Goal: Communication & Community: Connect with others

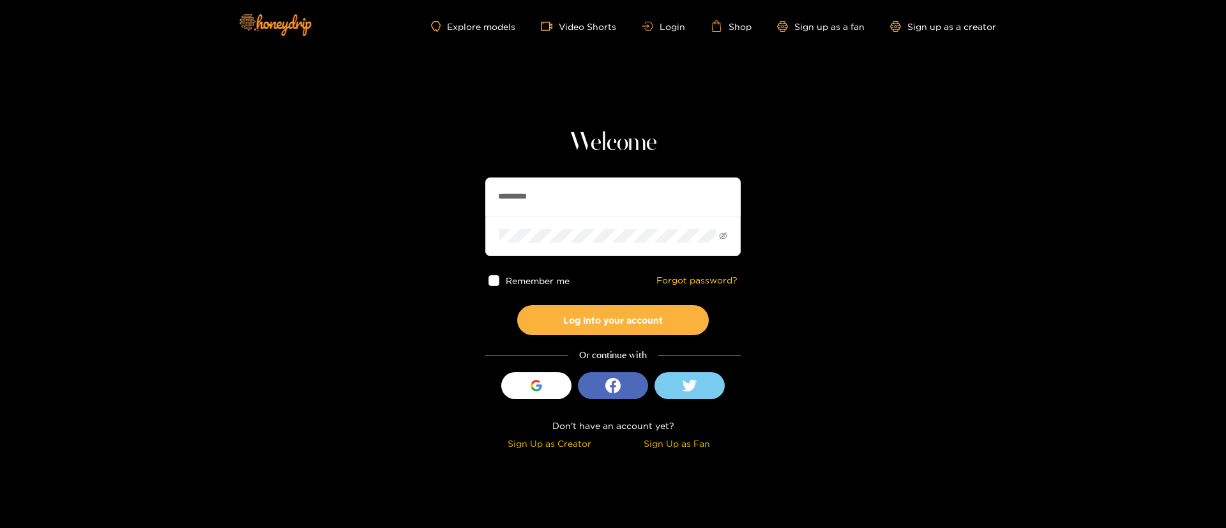
click at [548, 193] on input "*********" at bounding box center [612, 196] width 255 height 38
type input "**********"
click at [646, 323] on button "Log into your account" at bounding box center [613, 320] width 192 height 30
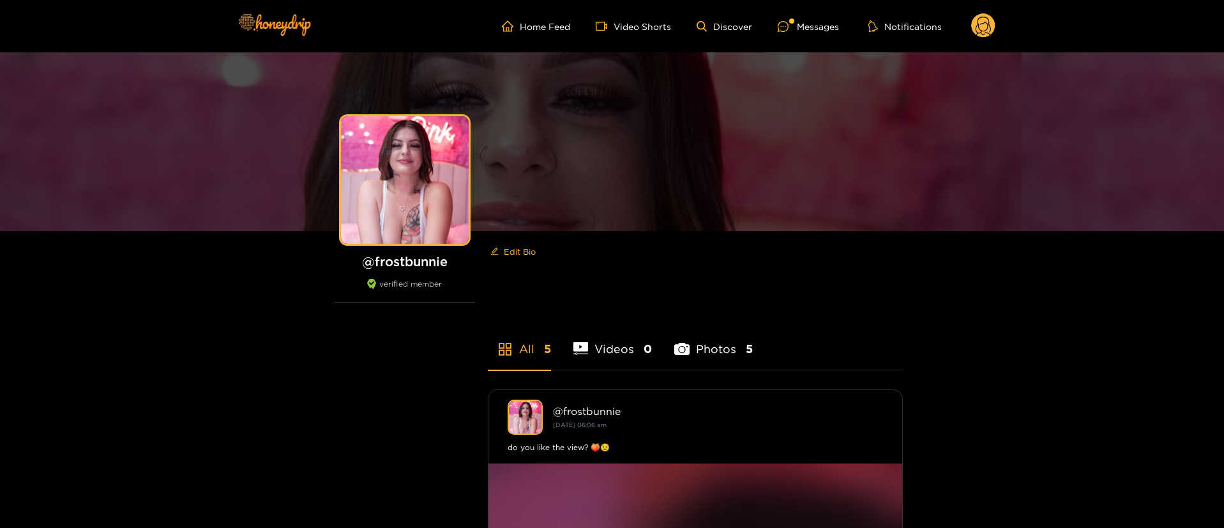
click at [801, 16] on ul "Home Feed Video Shorts Discover Messages Notifications" at bounding box center [748, 26] width 493 height 26
click at [800, 20] on div "Messages" at bounding box center [808, 26] width 61 height 15
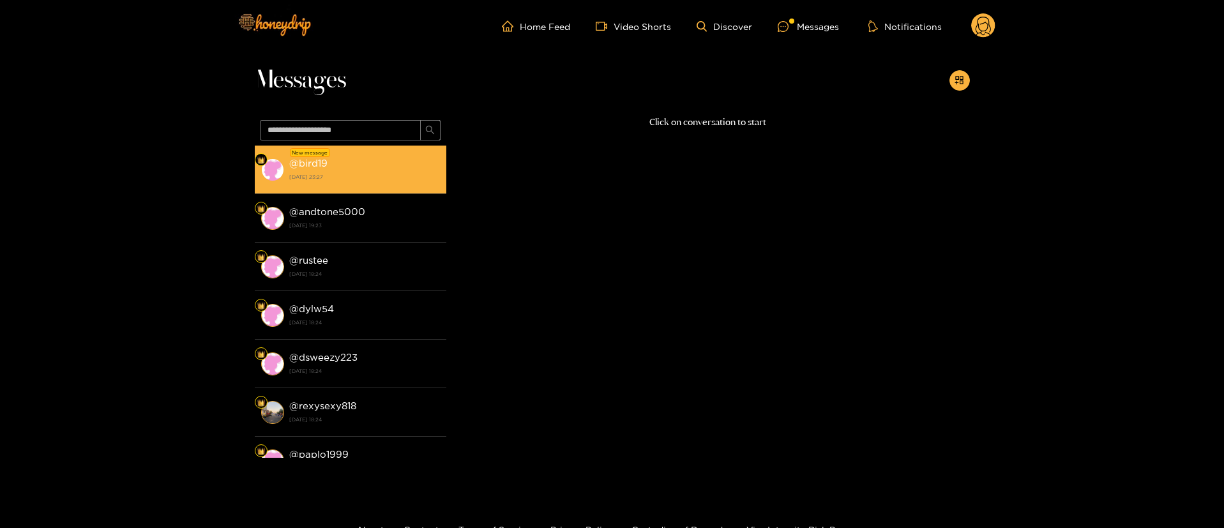
click at [318, 155] on div "New message" at bounding box center [310, 152] width 40 height 9
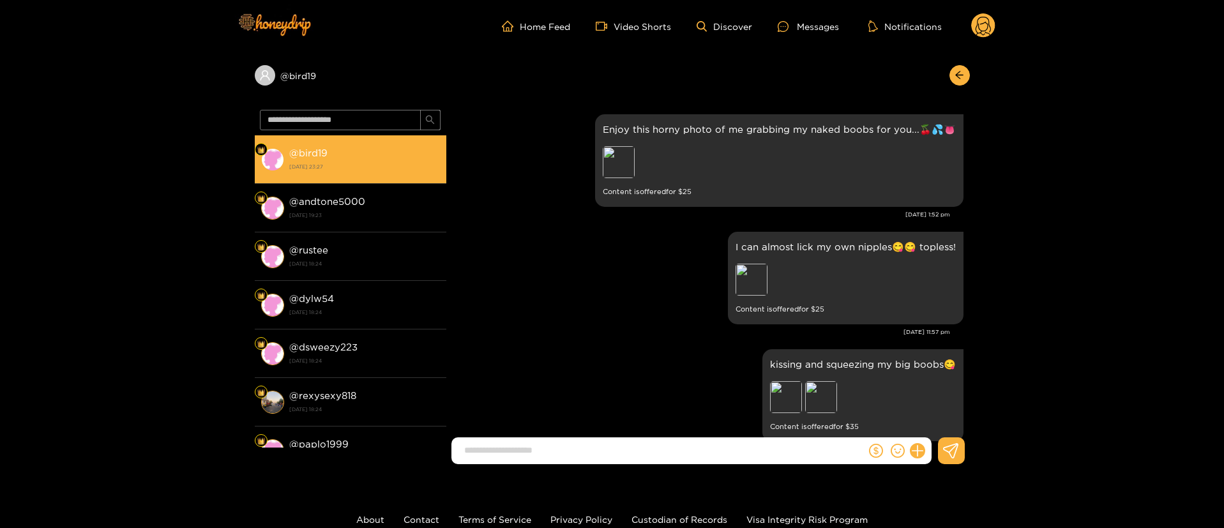
scroll to position [1324, 0]
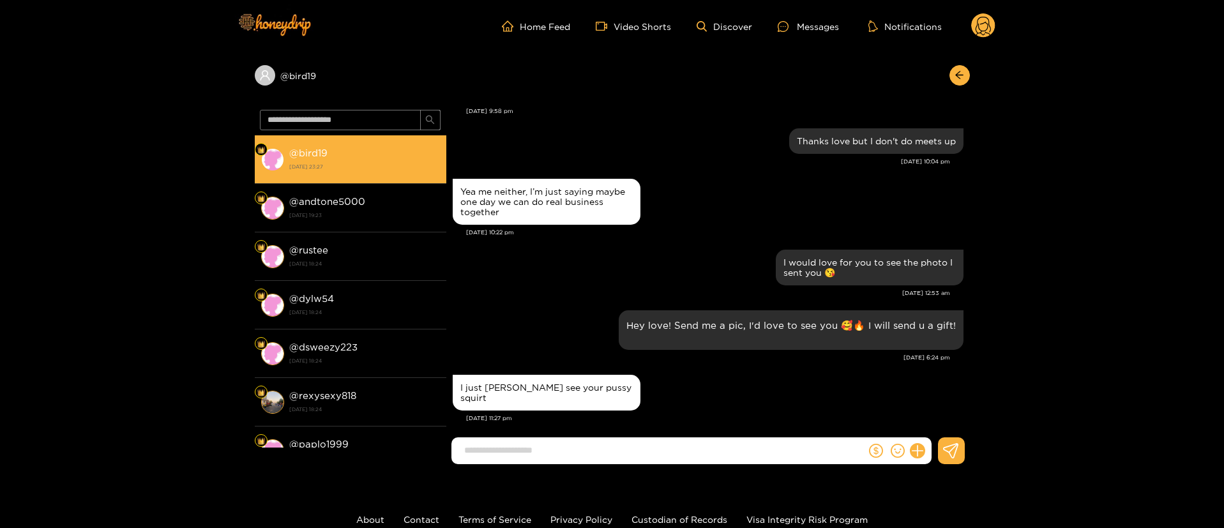
click at [560, 292] on div "[DATE] 12:53 am" at bounding box center [701, 293] width 497 height 9
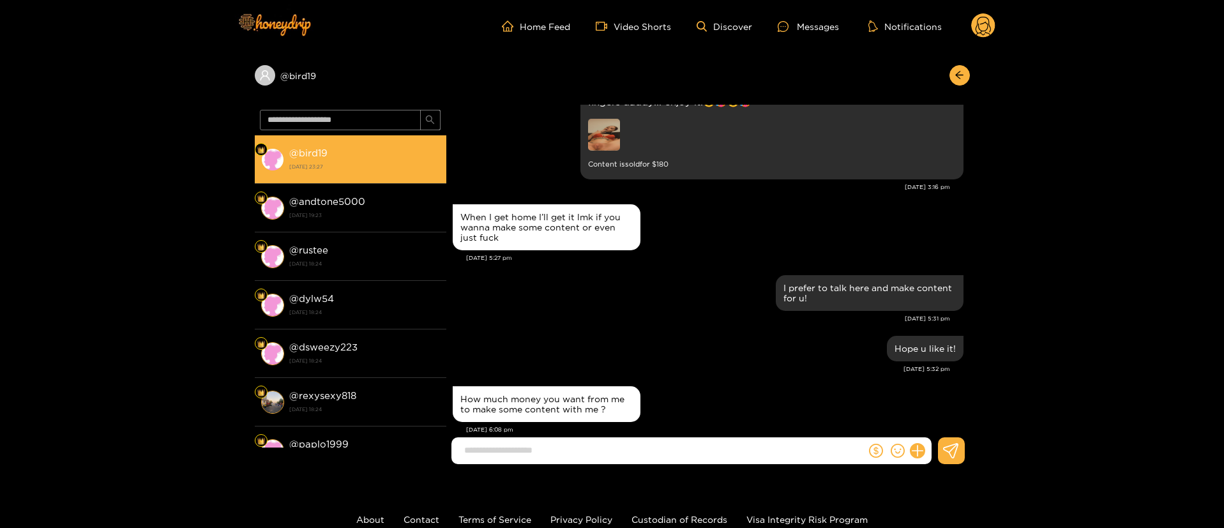
scroll to position [766, 0]
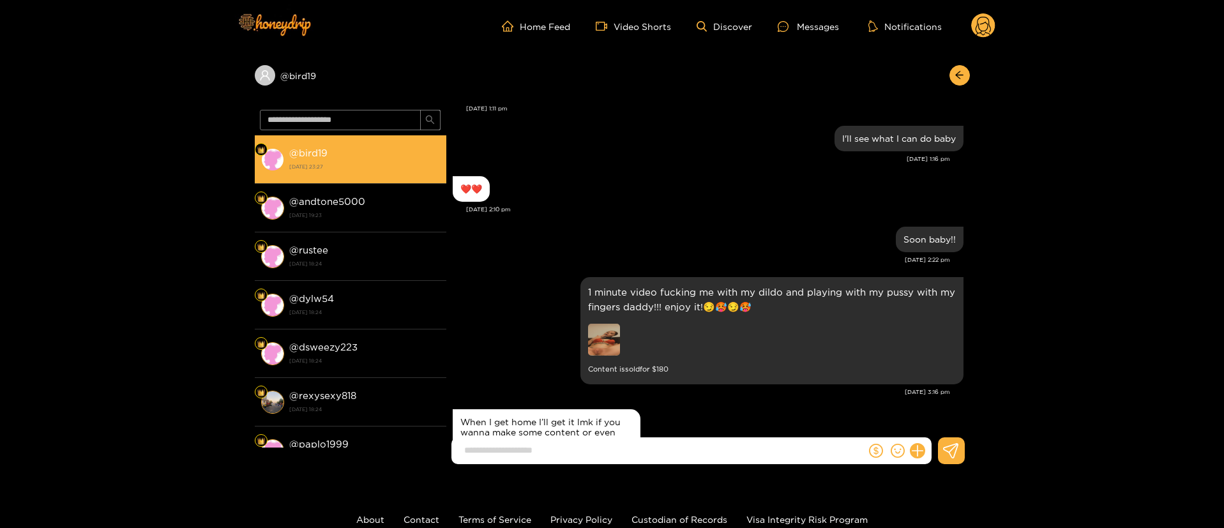
click at [689, 171] on div "I'll see what I can do baby [DATE] 1:16 pm" at bounding box center [708, 148] width 511 height 50
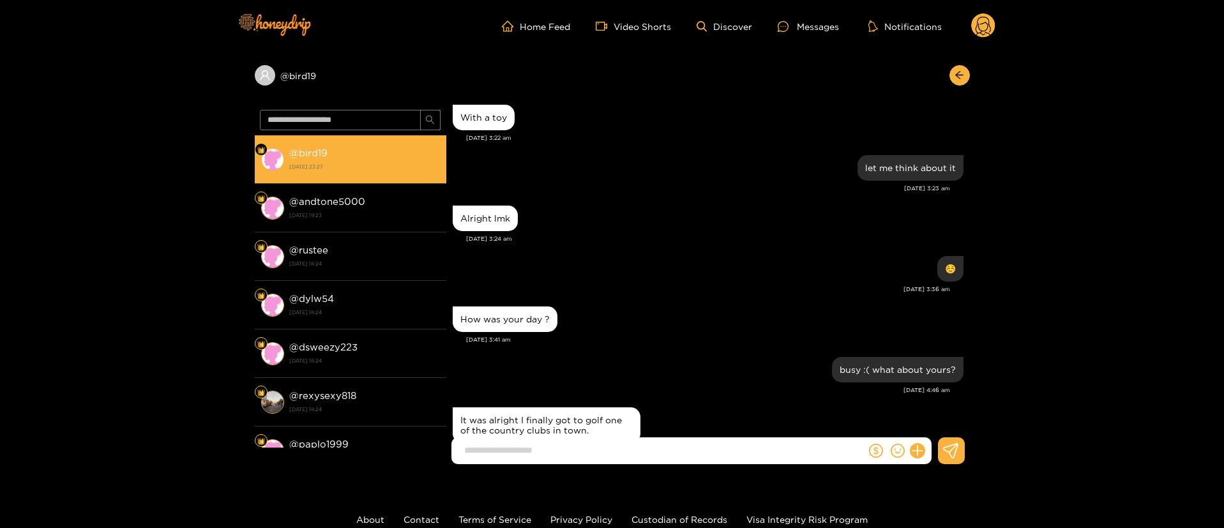
scroll to position [958, 0]
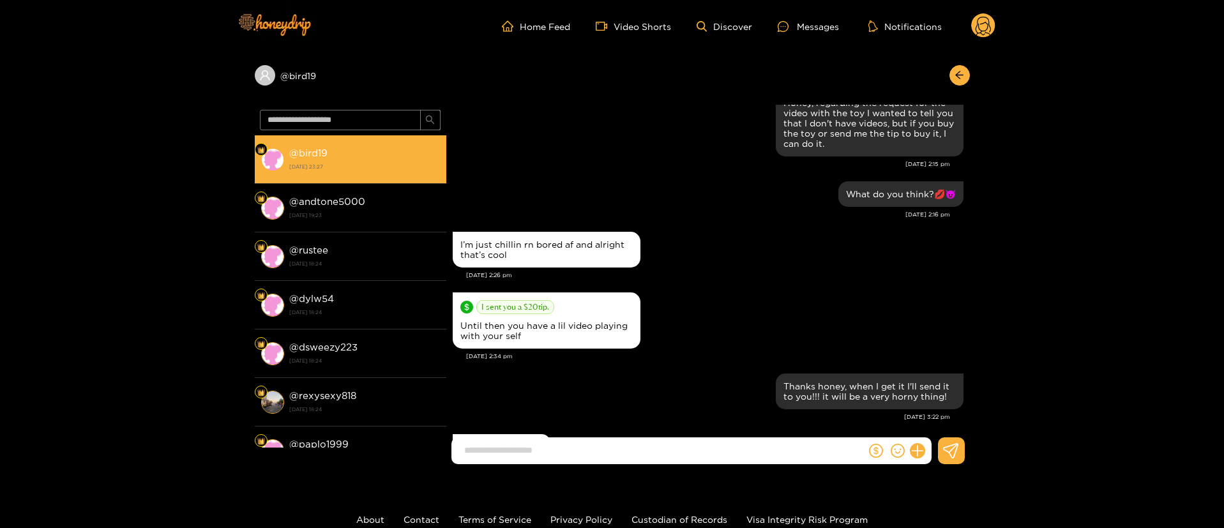
click at [806, 286] on div "I’m just chillin rn bored af and alright that’s cool [DATE] 2:26 pm" at bounding box center [708, 259] width 511 height 61
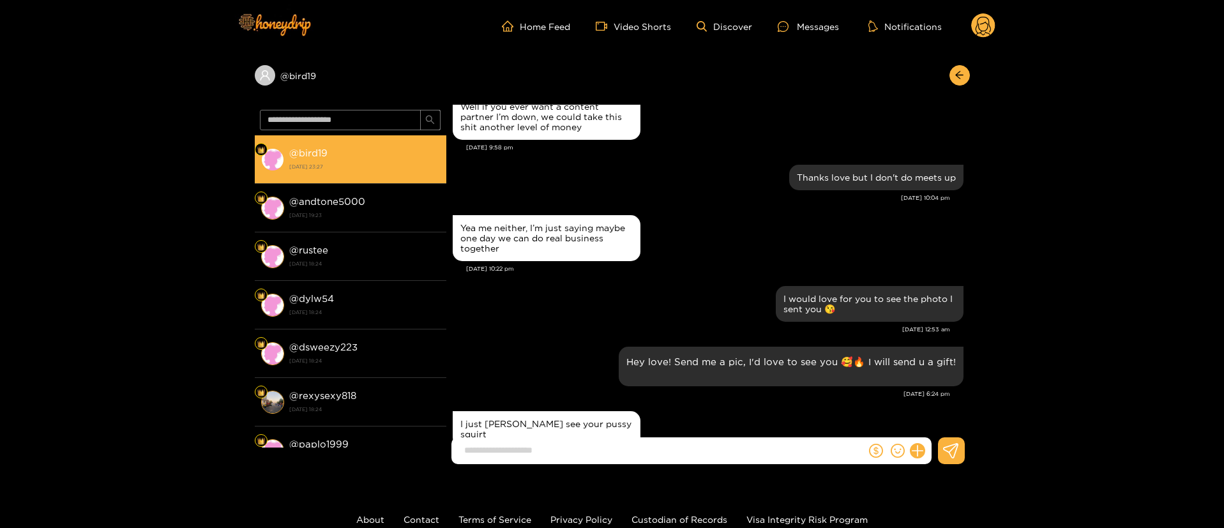
scroll to position [7255, 0]
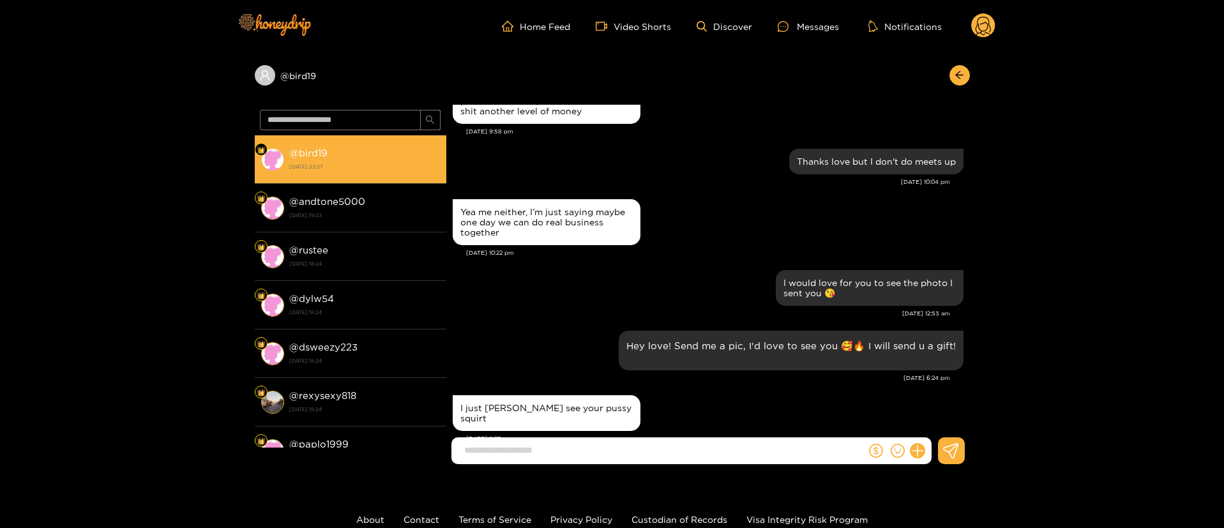
click at [608, 449] on input at bounding box center [662, 450] width 408 height 21
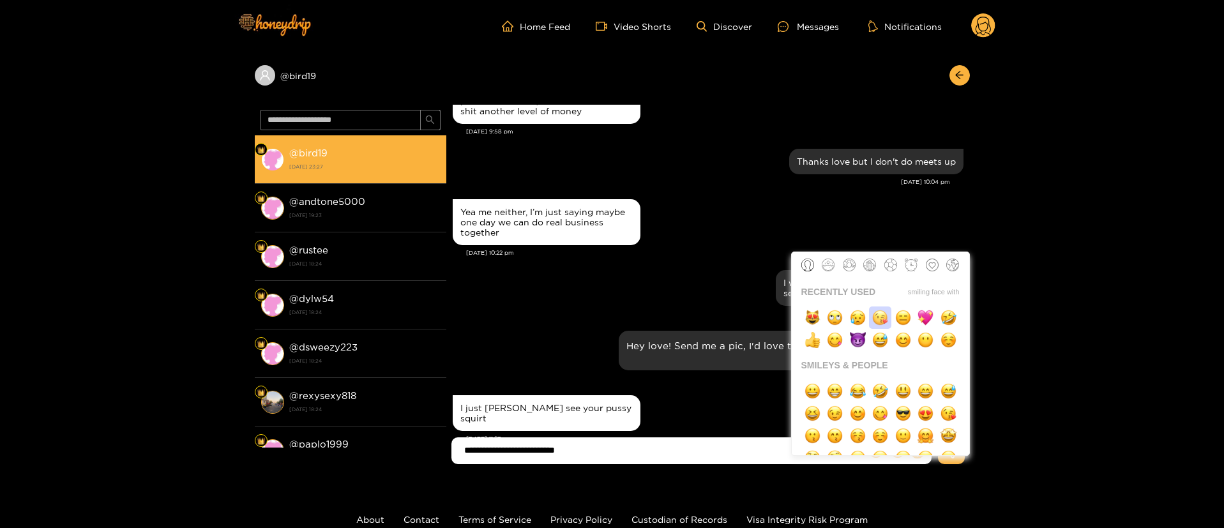
drag, startPoint x: 881, startPoint y: 324, endPoint x: 873, endPoint y: 326, distance: 8.1
click at [881, 324] on img "button" at bounding box center [880, 318] width 16 height 16
type input "**********"
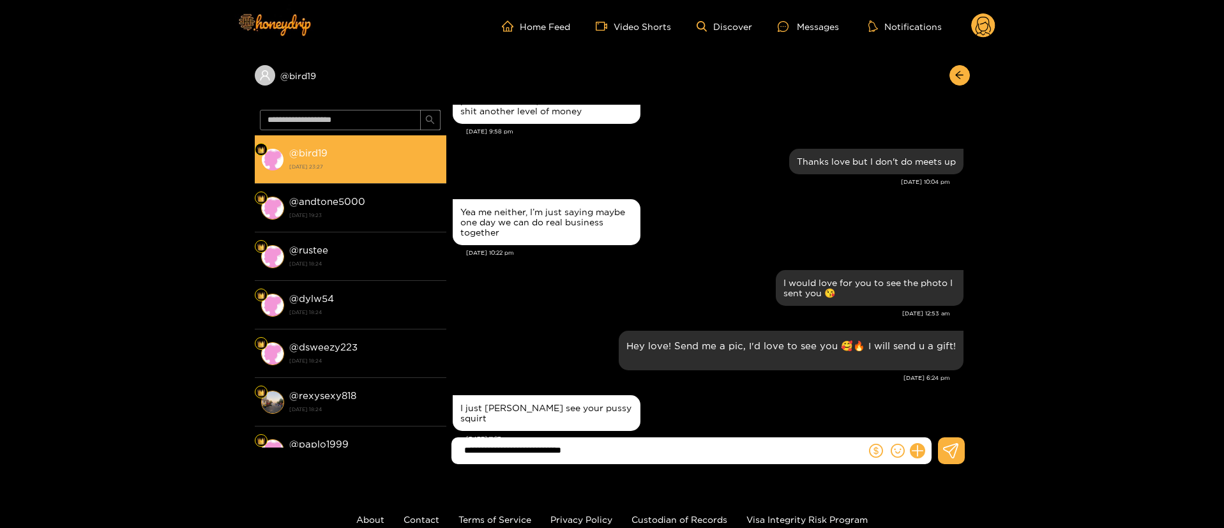
click at [656, 444] on input "**********" at bounding box center [662, 450] width 408 height 21
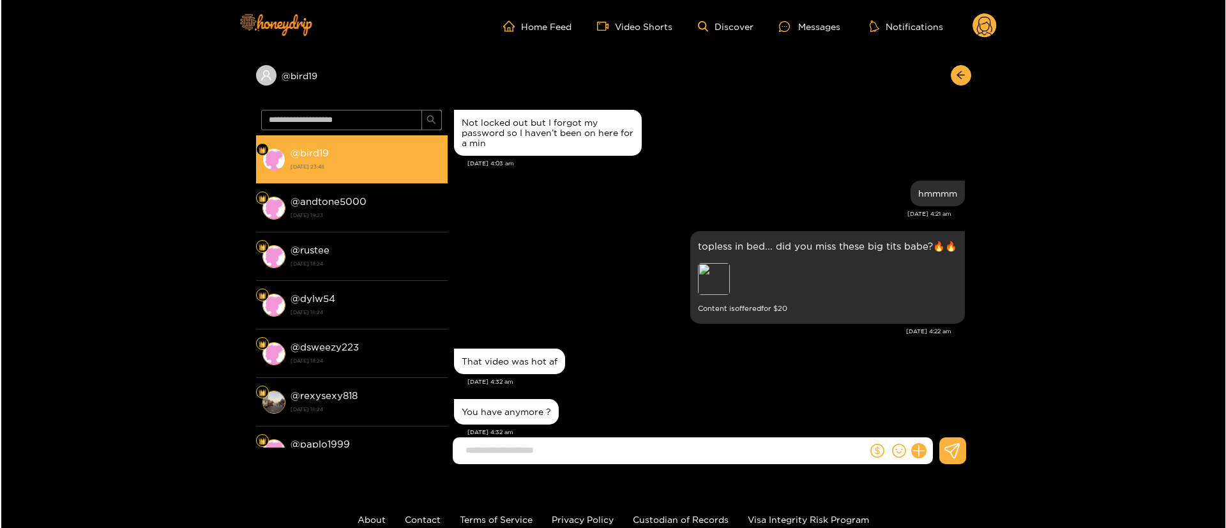
scroll to position [6635, 0]
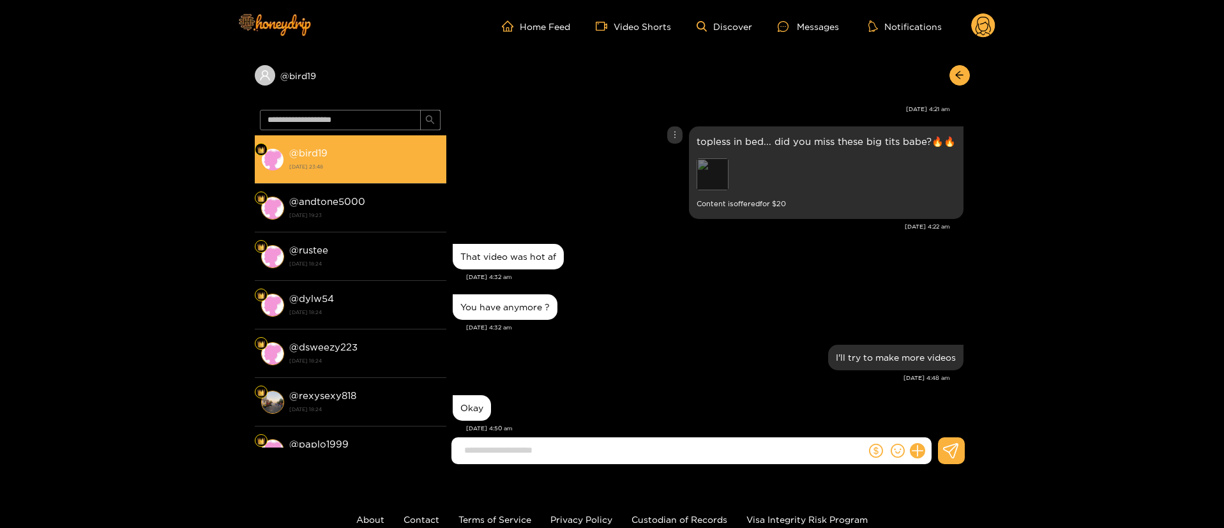
click at [698, 158] on div "Preview" at bounding box center [712, 174] width 32 height 32
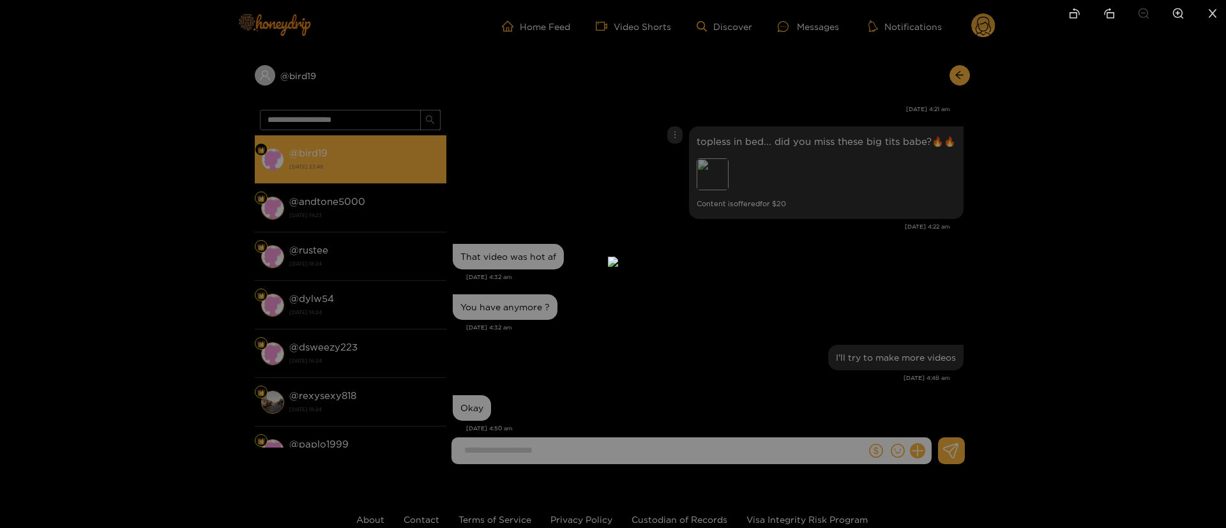
click at [874, 170] on div at bounding box center [613, 264] width 1226 height 528
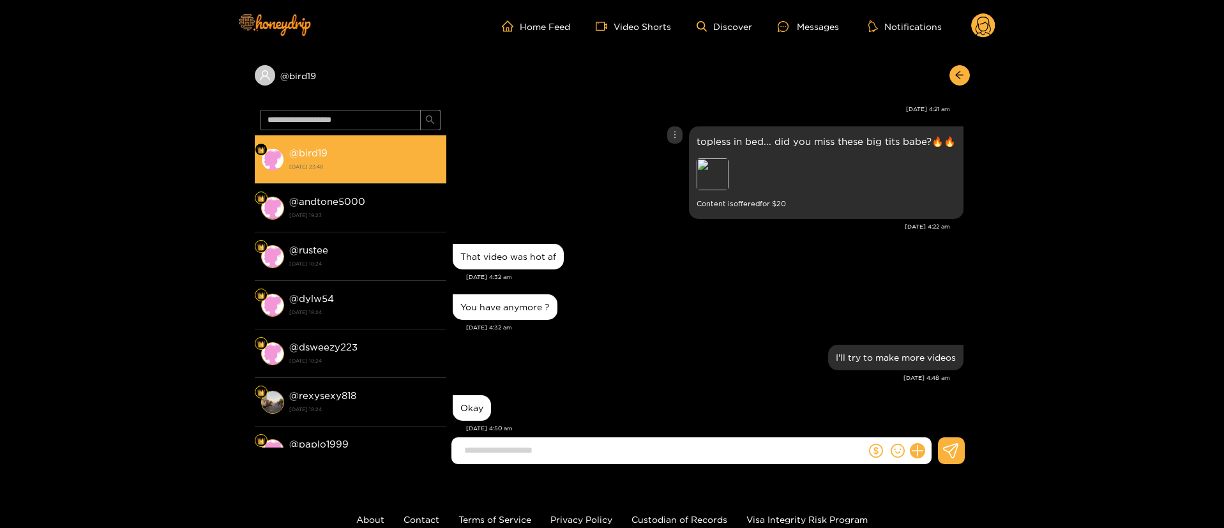
click at [675, 130] on icon "more" at bounding box center [674, 134] width 9 height 9
click at [671, 146] on div "Unsend" at bounding box center [673, 141] width 31 height 13
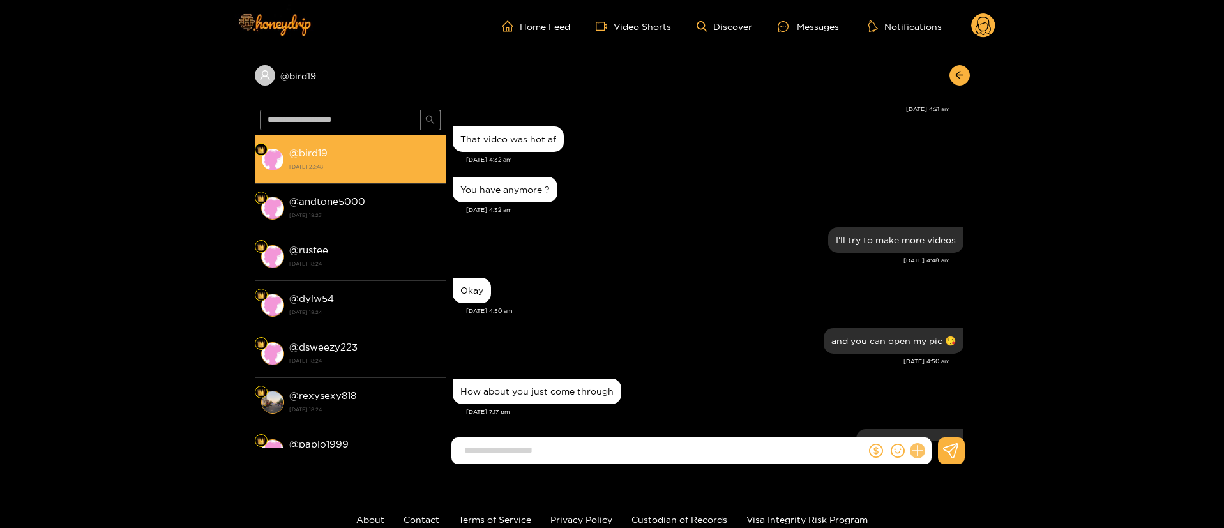
click at [912, 452] on icon at bounding box center [917, 451] width 15 height 15
click at [940, 425] on icon at bounding box center [941, 420] width 12 height 12
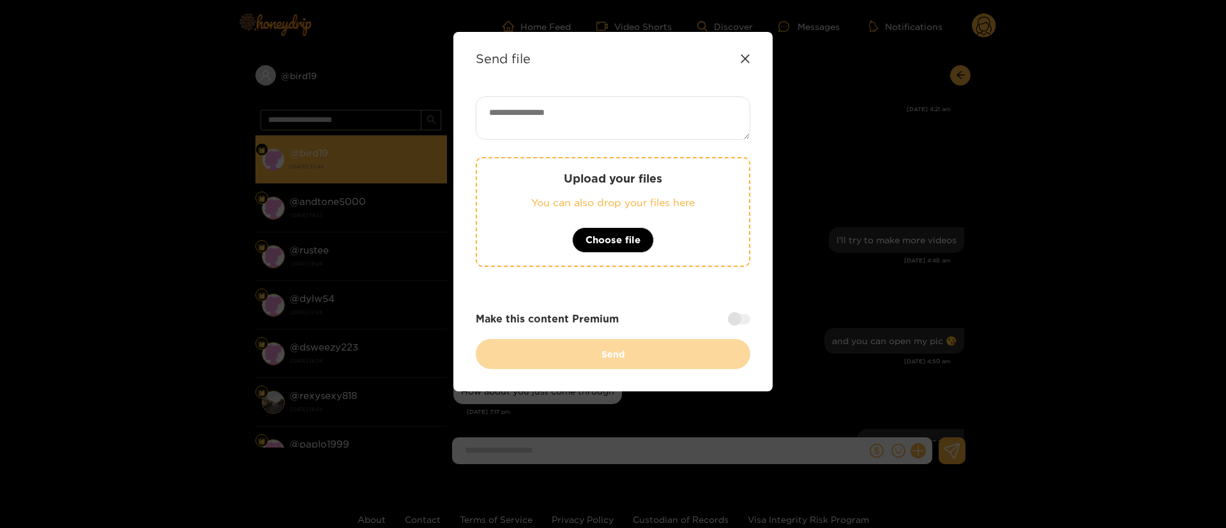
click at [699, 112] on textarea at bounding box center [613, 117] width 274 height 43
paste textarea "**********"
paste textarea "***"
type textarea "**********"
click at [735, 316] on div at bounding box center [739, 319] width 22 height 10
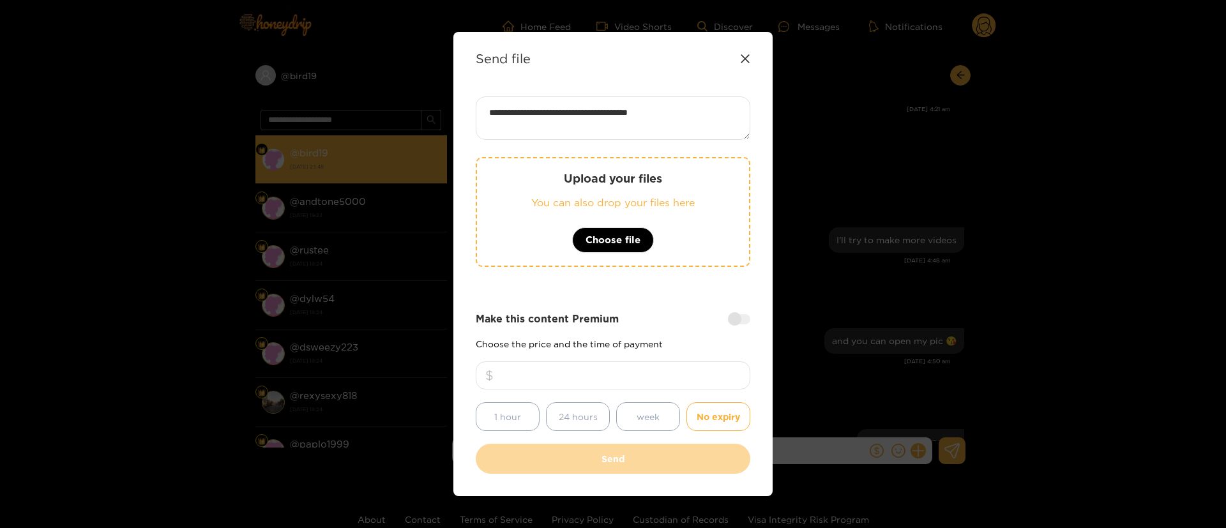
click at [653, 373] on input "number" at bounding box center [613, 375] width 274 height 28
type input "**"
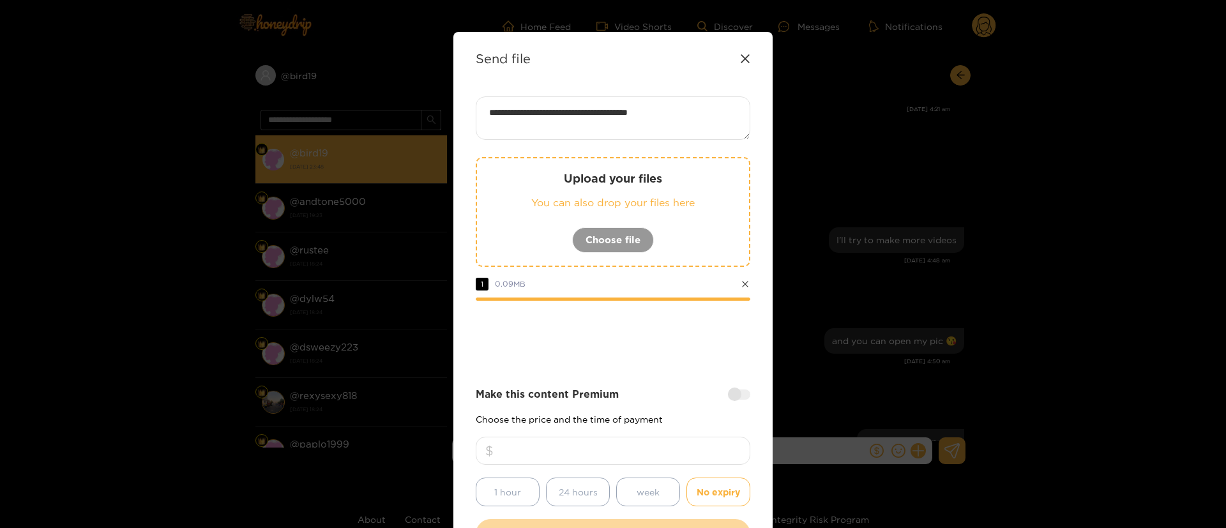
click at [625, 338] on div at bounding box center [613, 335] width 274 height 51
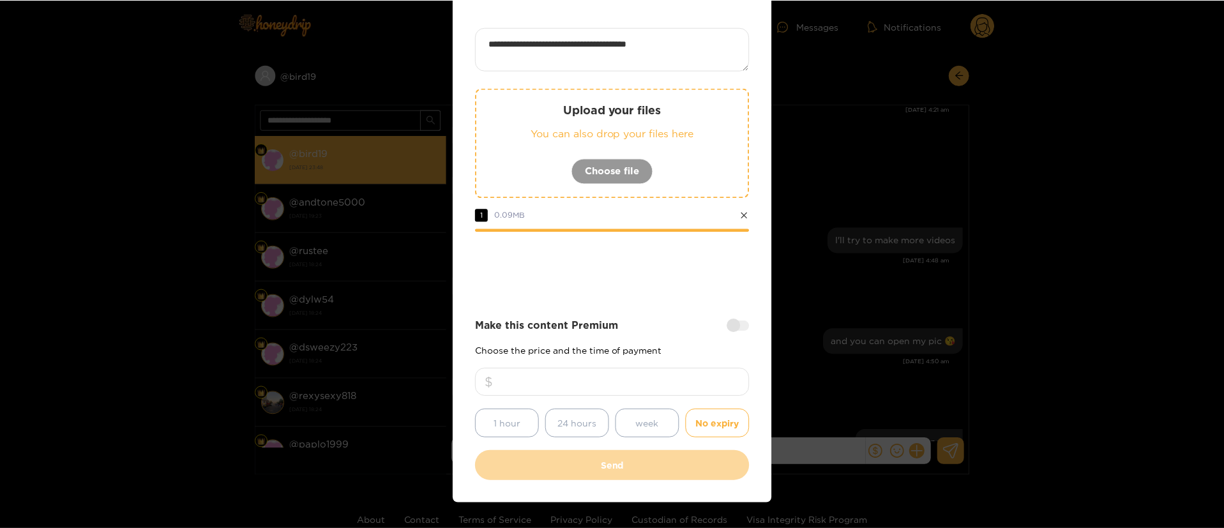
scroll to position [94, 0]
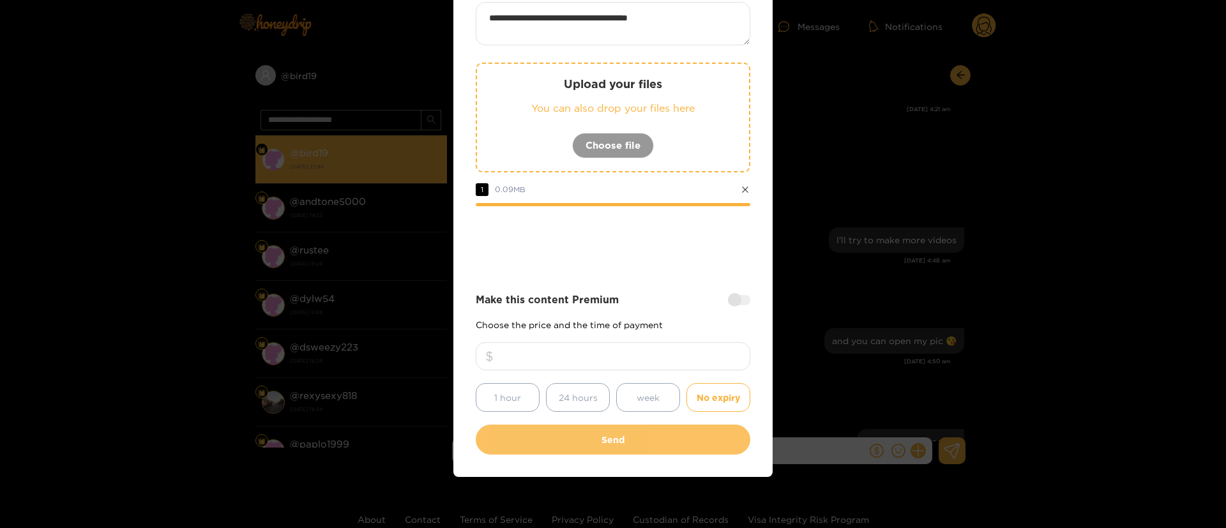
click at [628, 435] on button "Send" at bounding box center [613, 440] width 274 height 30
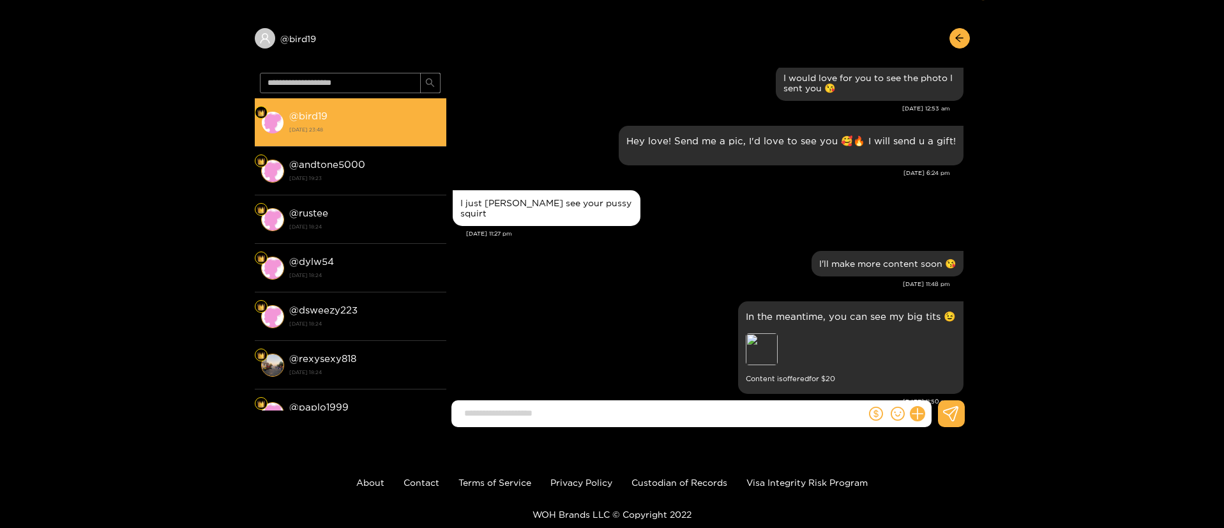
scroll to position [0, 0]
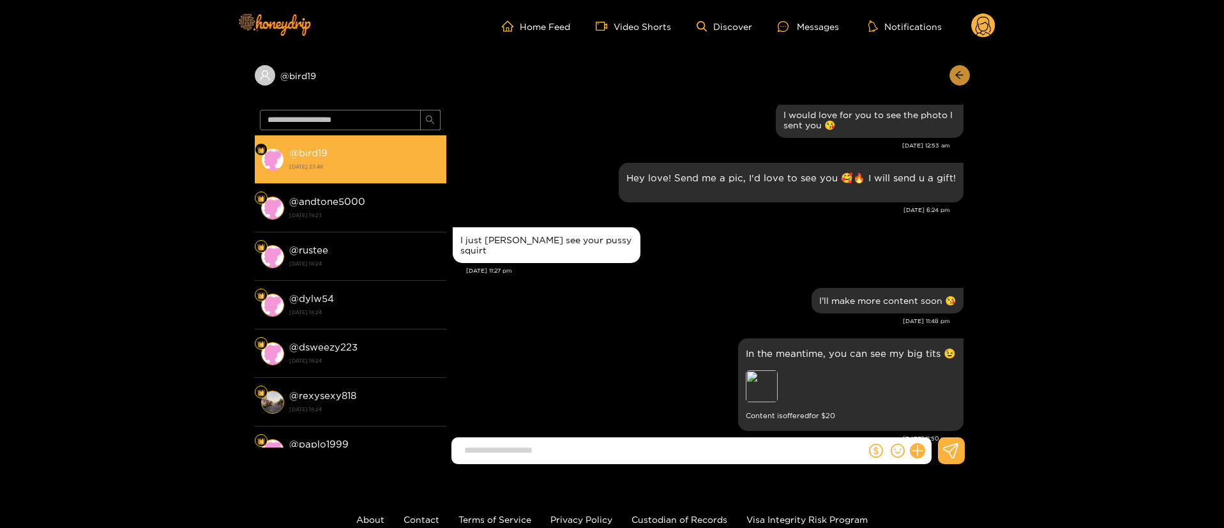
click at [960, 72] on icon "arrow-left" at bounding box center [959, 75] width 10 height 10
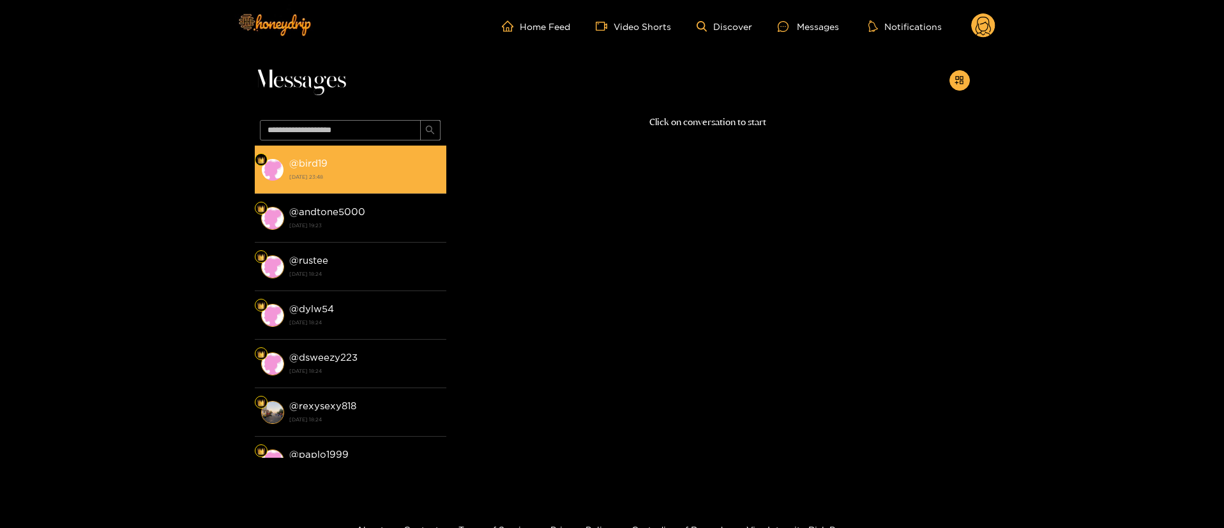
click at [341, 185] on li "@ bird19 [DATE] 23:48" at bounding box center [351, 170] width 192 height 49
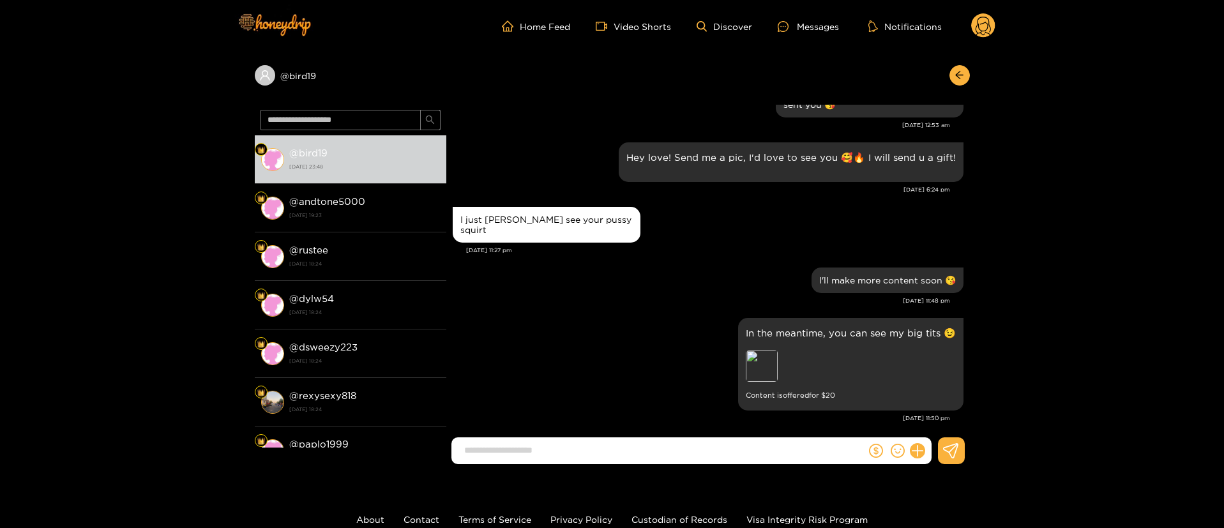
click at [945, 85] on div at bounding box center [956, 75] width 27 height 20
drag, startPoint x: 952, startPoint y: 77, endPoint x: 977, endPoint y: 50, distance: 37.5
click at [953, 77] on button "button" at bounding box center [959, 75] width 20 height 20
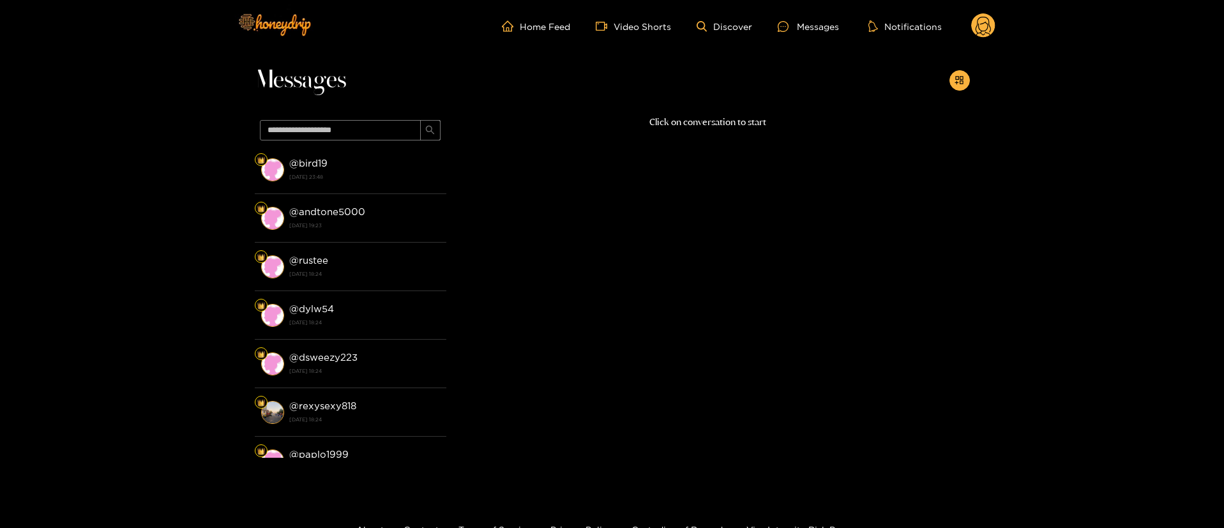
click at [996, 16] on header "Home Feed Video Shorts Discover Messages Notifications 0" at bounding box center [612, 26] width 1224 height 52
click at [993, 19] on circle at bounding box center [983, 25] width 24 height 24
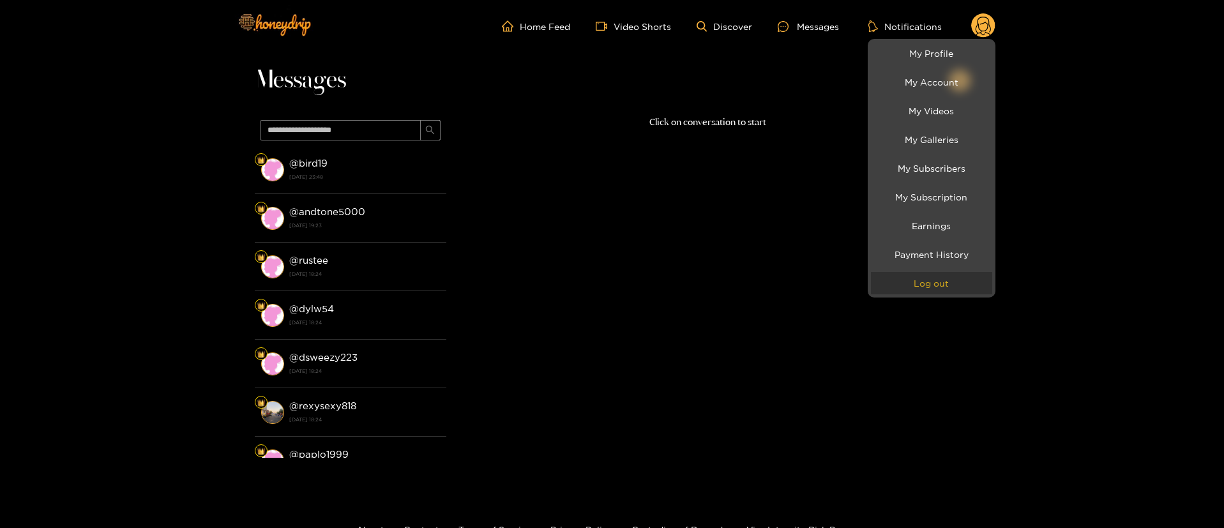
click at [957, 287] on li "Log out" at bounding box center [932, 283] width 128 height 29
click at [957, 287] on button "Log out" at bounding box center [931, 283] width 121 height 22
